Goal: Find specific page/section: Find specific page/section

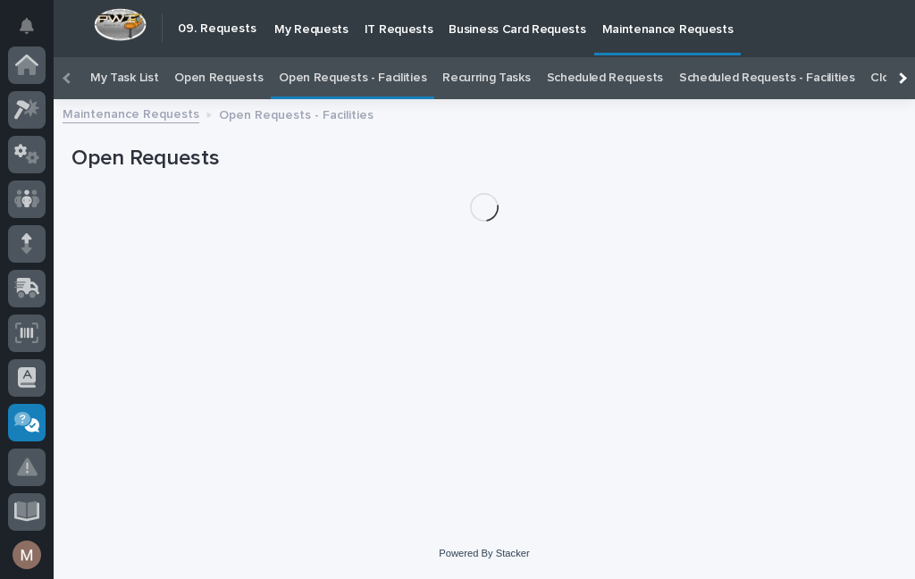
scroll to position [57, 0]
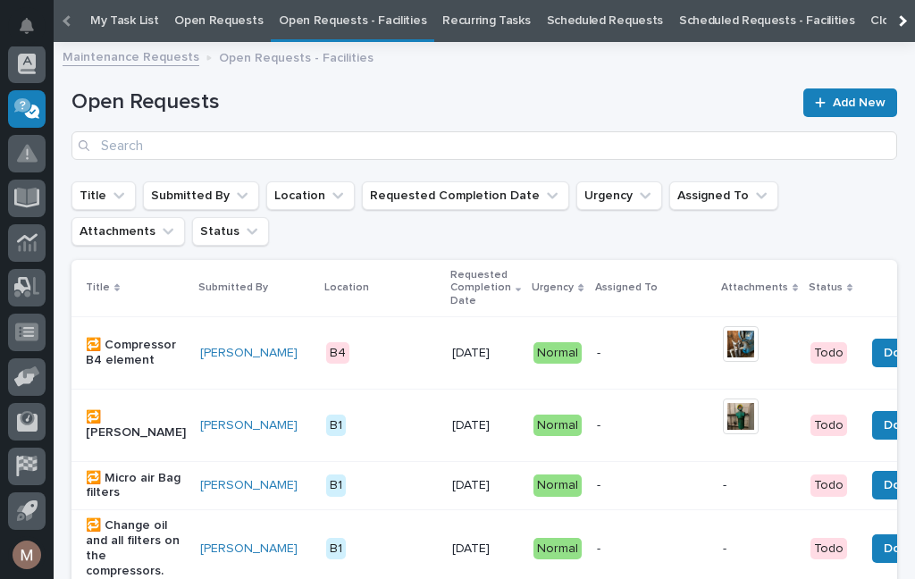
click at [362, 23] on link "Open Requests - Facilities" at bounding box center [352, 21] width 147 height 42
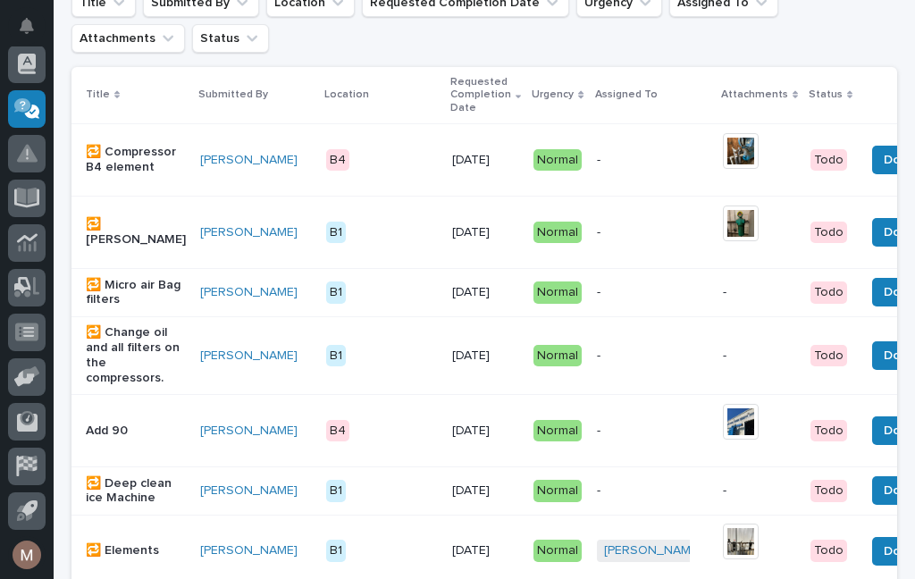
scroll to position [303, 0]
